Goal: Transaction & Acquisition: Purchase product/service

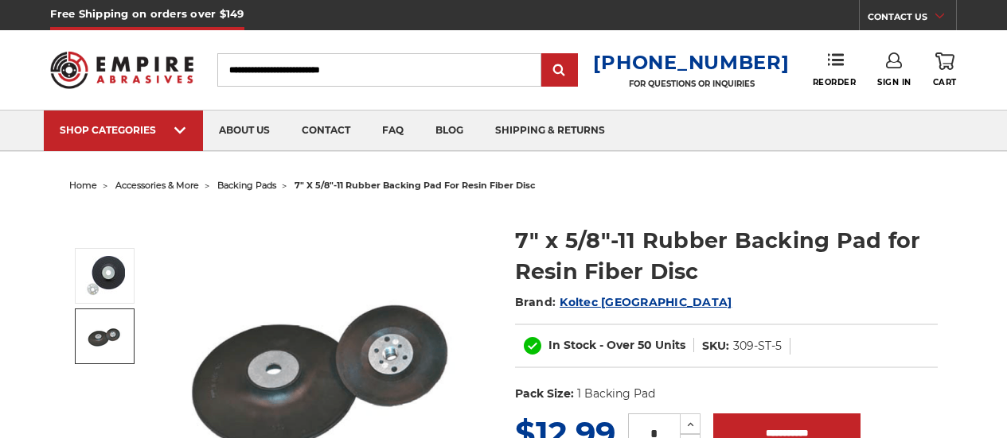
scroll to position [160, 0]
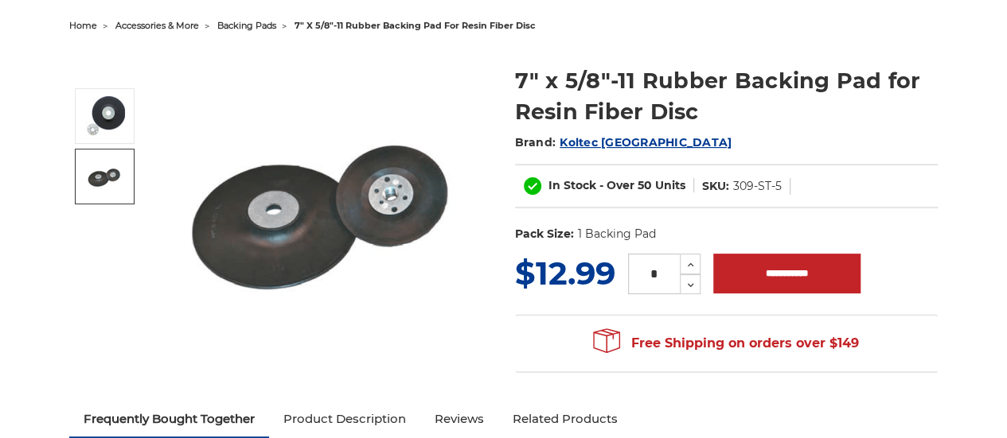
click at [107, 182] on img at bounding box center [105, 177] width 40 height 40
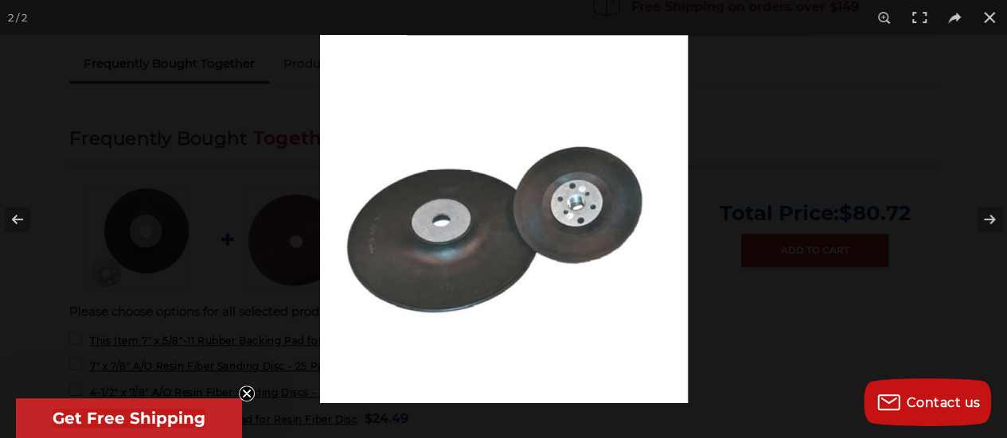
scroll to position [522, 0]
click at [718, 71] on div at bounding box center [823, 254] width 1007 height 438
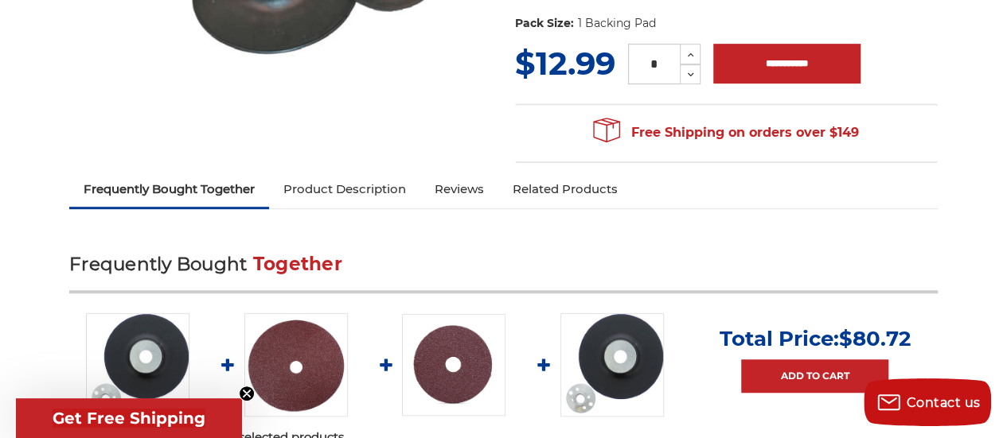
scroll to position [397, 0]
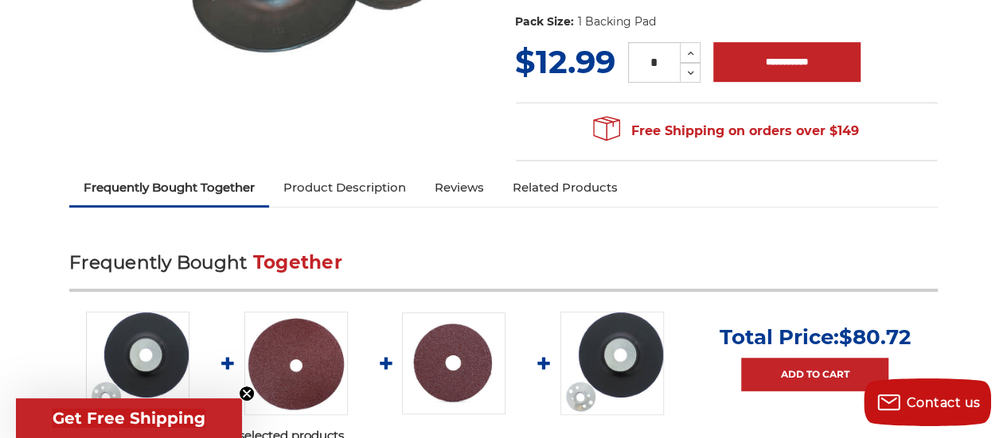
click at [330, 367] on img at bounding box center [295, 363] width 103 height 103
